Goal: Complete application form

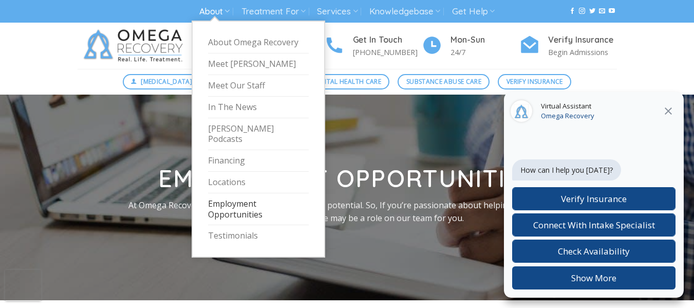
click at [241, 196] on link "Employment Opportunities" at bounding box center [258, 209] width 101 height 32
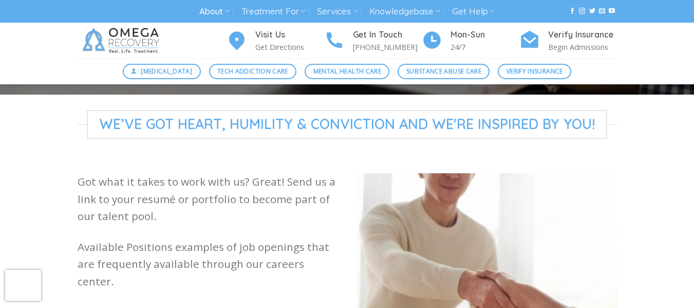
scroll to position [243, 0]
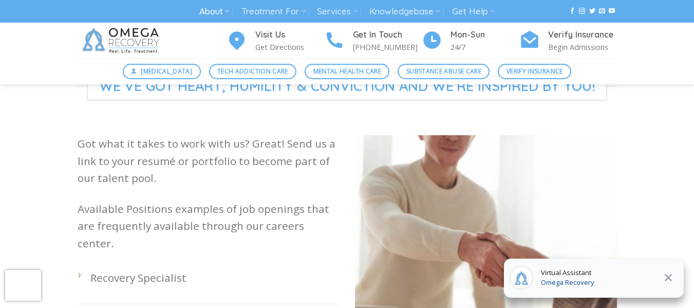
click at [100, 269] on p "Recovery Specialist" at bounding box center [214, 277] width 249 height 17
click at [76, 196] on div "Got what it takes to work with us? Great! Send us a link to your resumé or port…" at bounding box center [208, 271] width 277 height 272
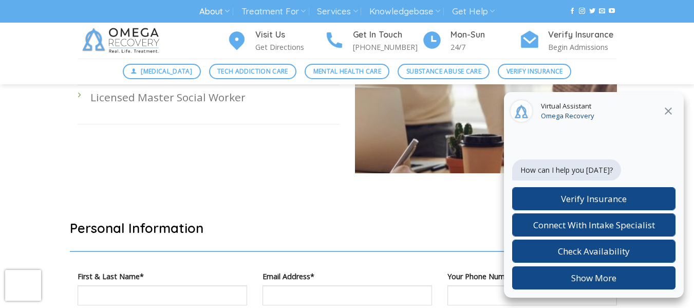
click at [78, 195] on div at bounding box center [347, 21] width 694 height 366
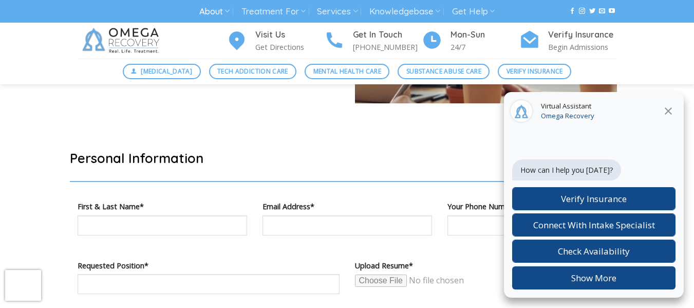
scroll to position [565, 0]
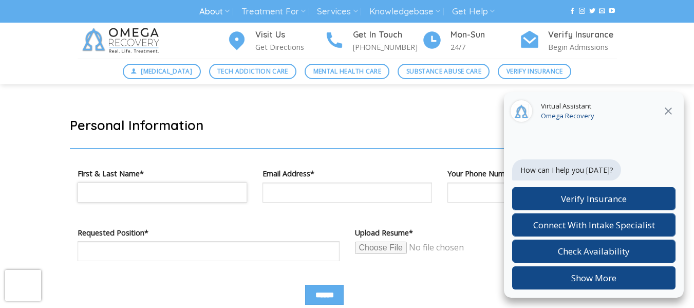
click at [122, 188] on input "Contact form" at bounding box center [163, 192] width 170 height 20
type input "**********"
click at [222, 255] on input "Contact form" at bounding box center [209, 251] width 262 height 20
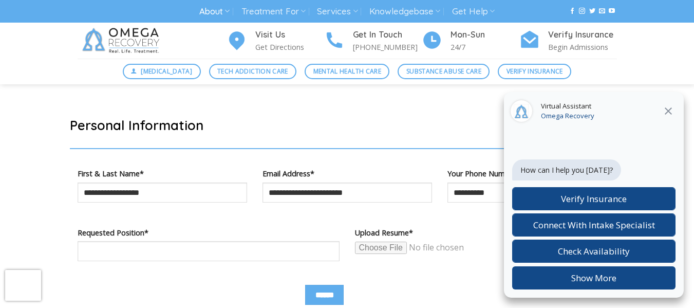
click at [667, 111] on icon at bounding box center [668, 111] width 12 height 12
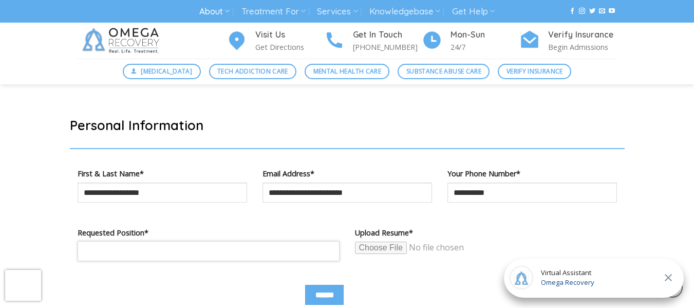
click at [139, 254] on input "Contact form" at bounding box center [209, 251] width 262 height 20
type input "****"
click at [384, 242] on input "Contact form" at bounding box center [433, 247] width 157 height 13
click at [397, 247] on input "Contact form" at bounding box center [433, 247] width 157 height 13
type input "**********"
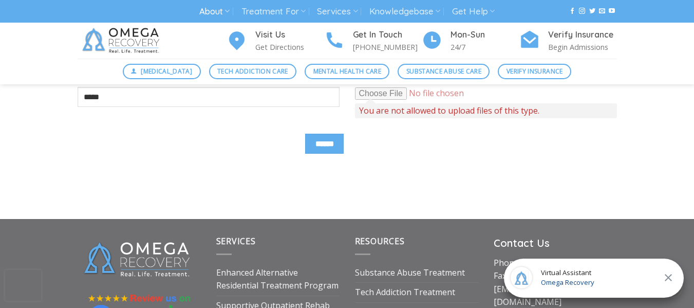
scroll to position [668, 0]
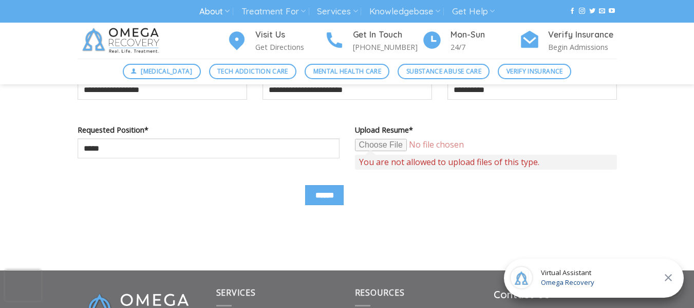
click at [387, 143] on input "Contact form" at bounding box center [433, 144] width 157 height 13
click at [395, 142] on input "Contact form" at bounding box center [433, 144] width 157 height 13
click at [398, 145] on input "Contact form" at bounding box center [433, 144] width 157 height 13
type input "**********"
click at [576, 271] on span "Virtual Assistant" at bounding box center [567, 273] width 53 height 10
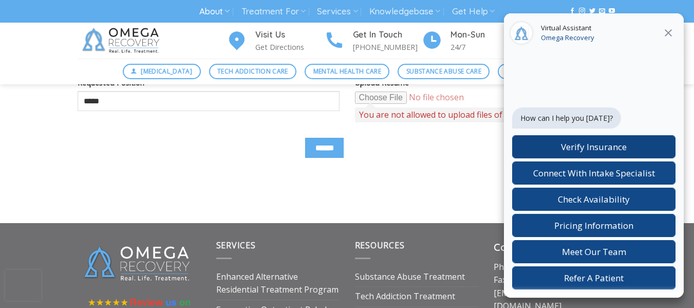
scroll to position [615, 0]
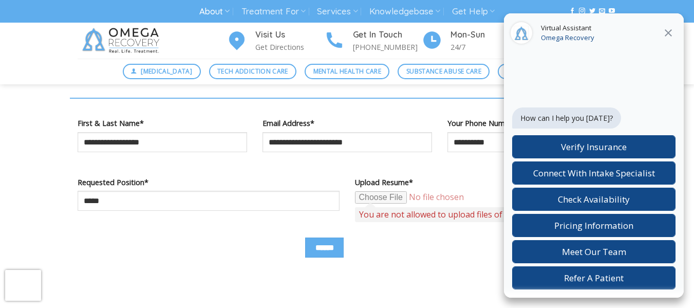
click at [668, 31] on icon at bounding box center [668, 33] width 12 height 12
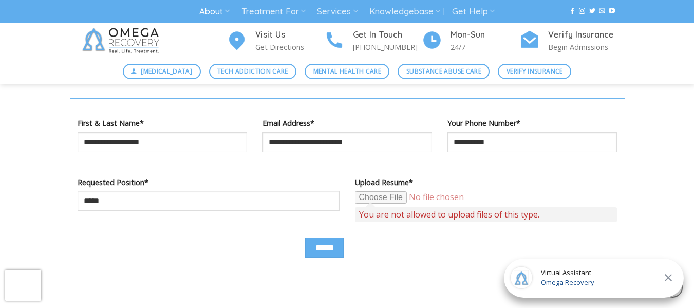
click at [441, 193] on input "Contact form" at bounding box center [433, 197] width 157 height 13
drag, startPoint x: 404, startPoint y: 212, endPoint x: 395, endPoint y: 217, distance: 11.0
click at [396, 217] on span "The field is required." at bounding box center [486, 214] width 262 height 15
click at [419, 213] on span "The field is required." at bounding box center [486, 214] width 262 height 15
